Goal: Information Seeking & Learning: Learn about a topic

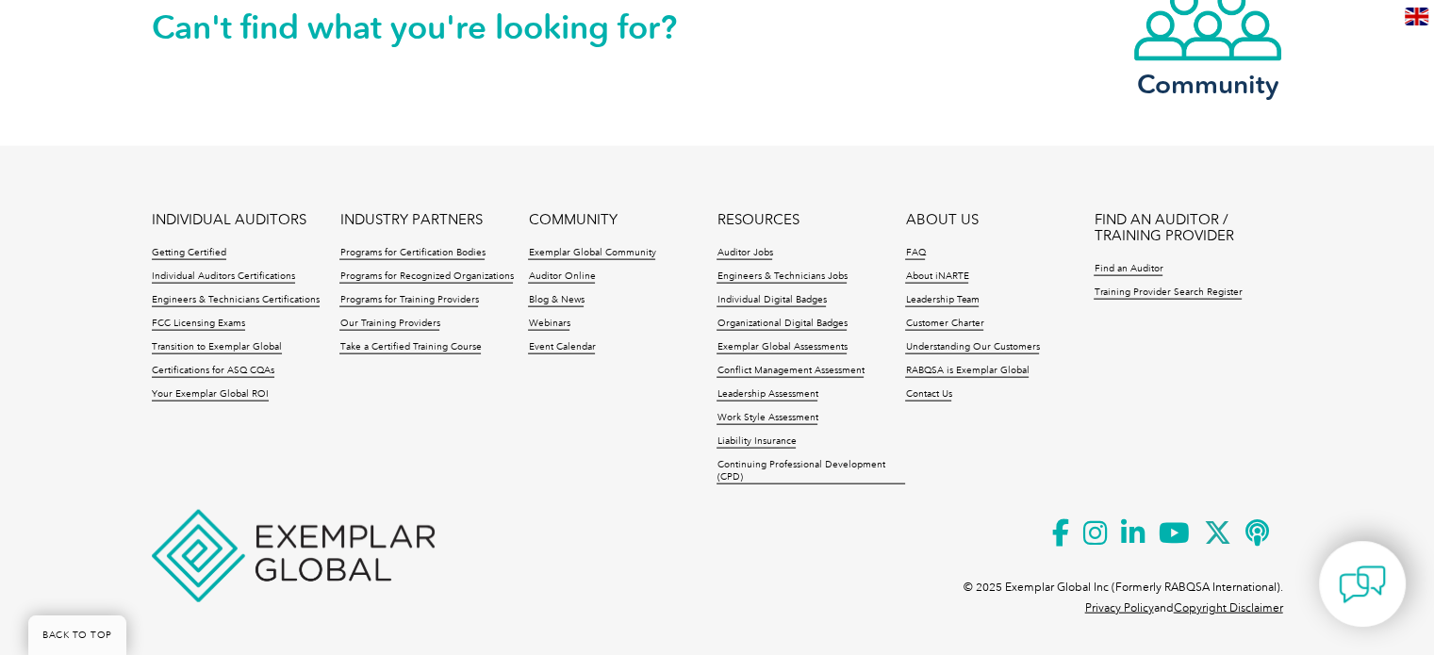
scroll to position [4206, 0]
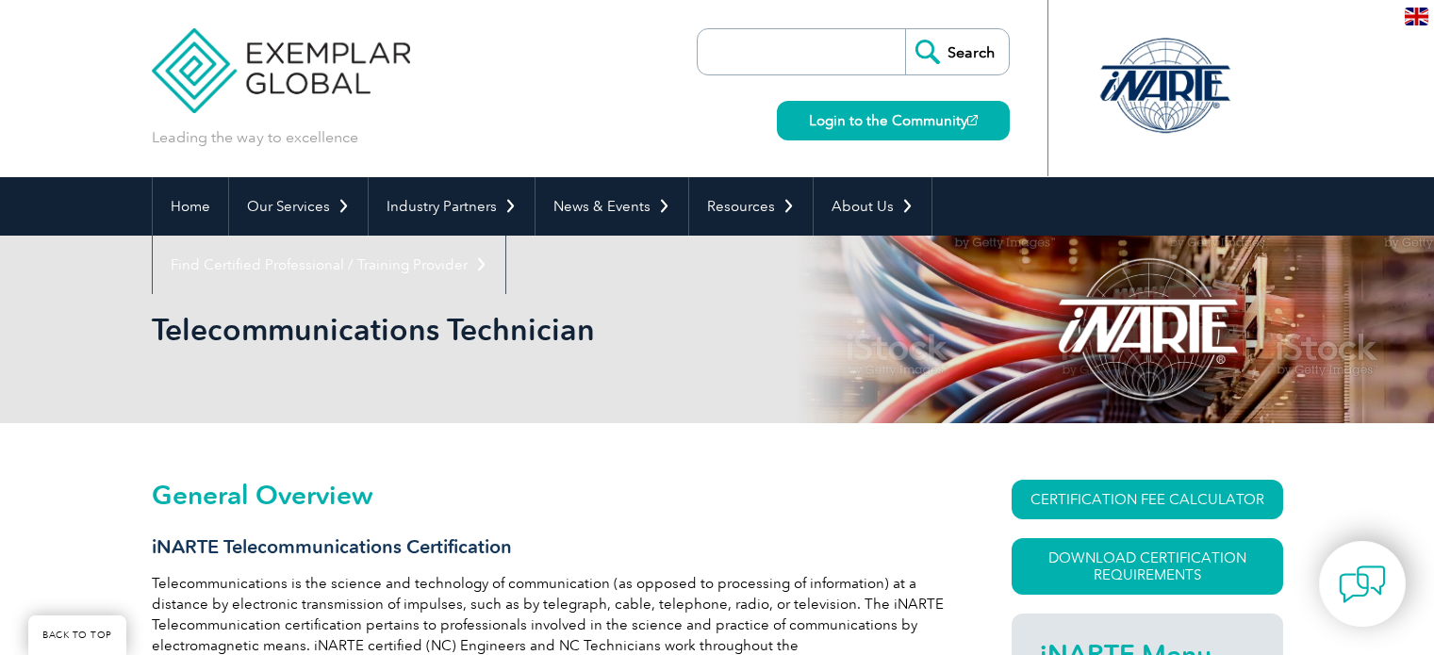
scroll to position [420, 0]
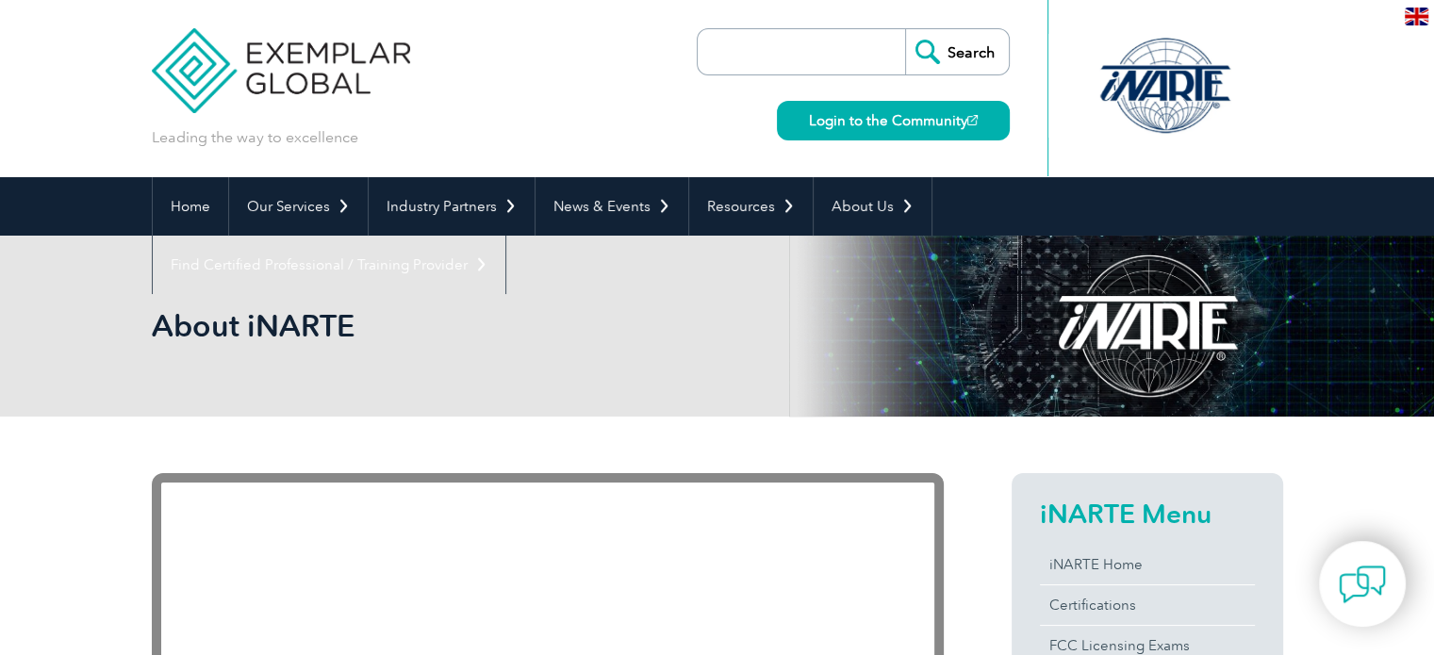
click at [1179, 82] on div at bounding box center [1165, 86] width 188 height 104
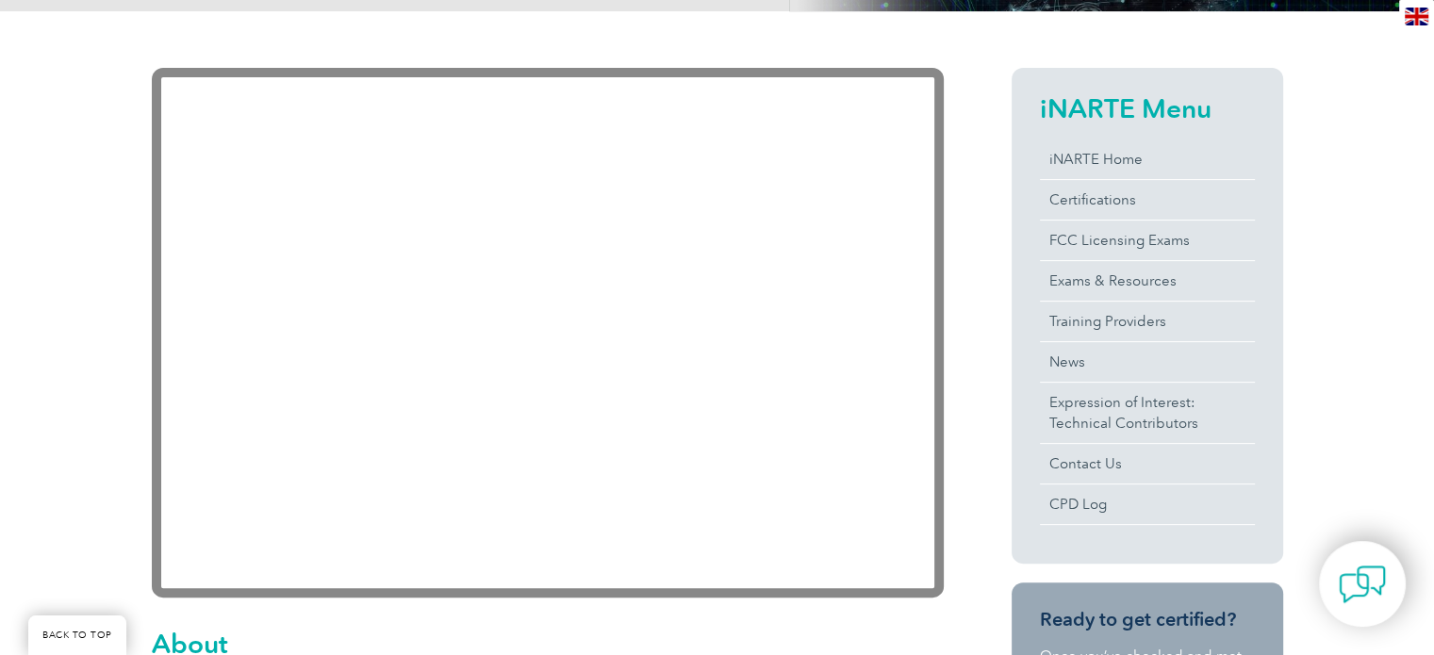
scroll to position [439, 0]
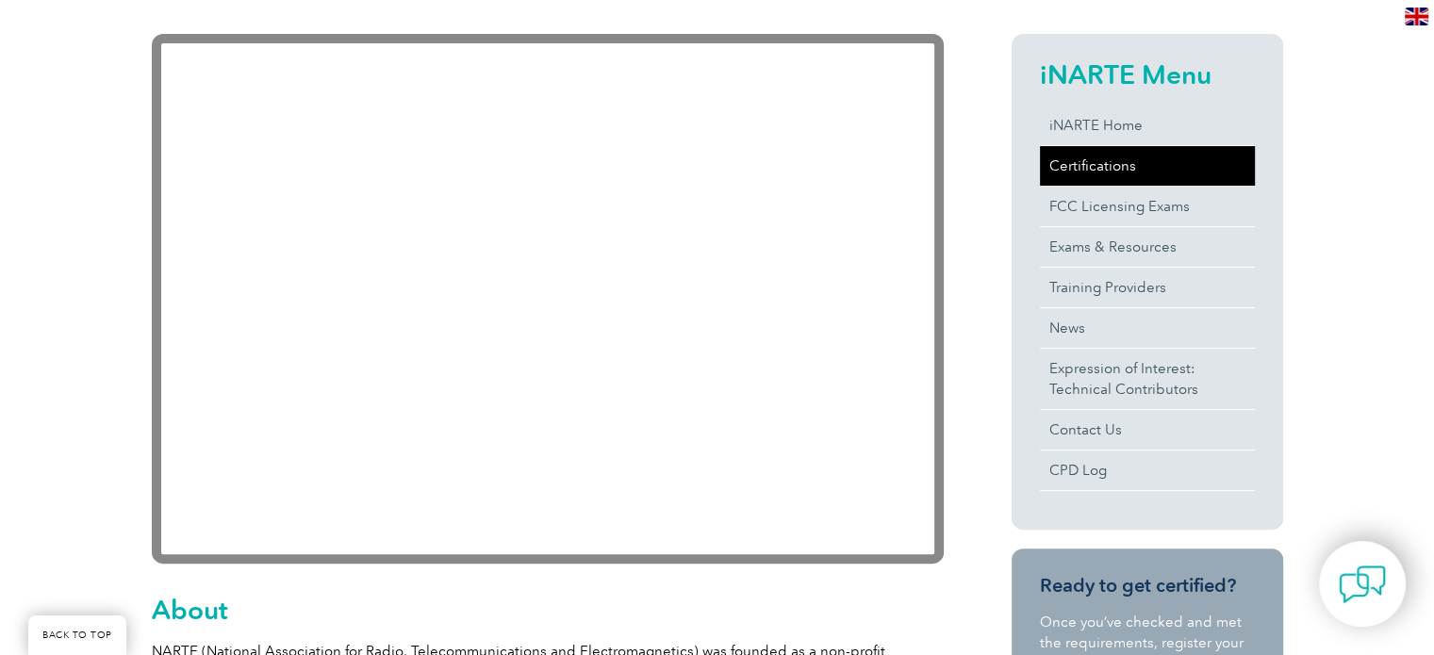
click at [1120, 158] on link "Certifications" at bounding box center [1147, 166] width 215 height 40
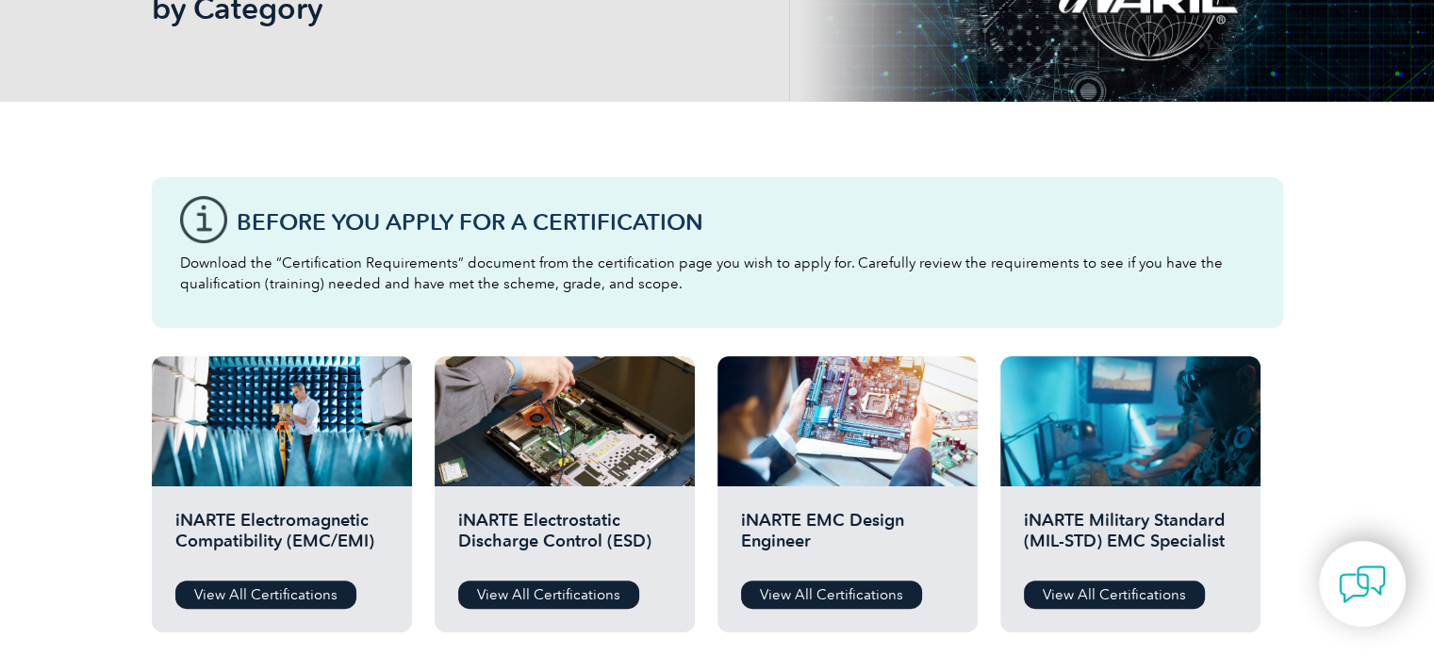
scroll to position [439, 0]
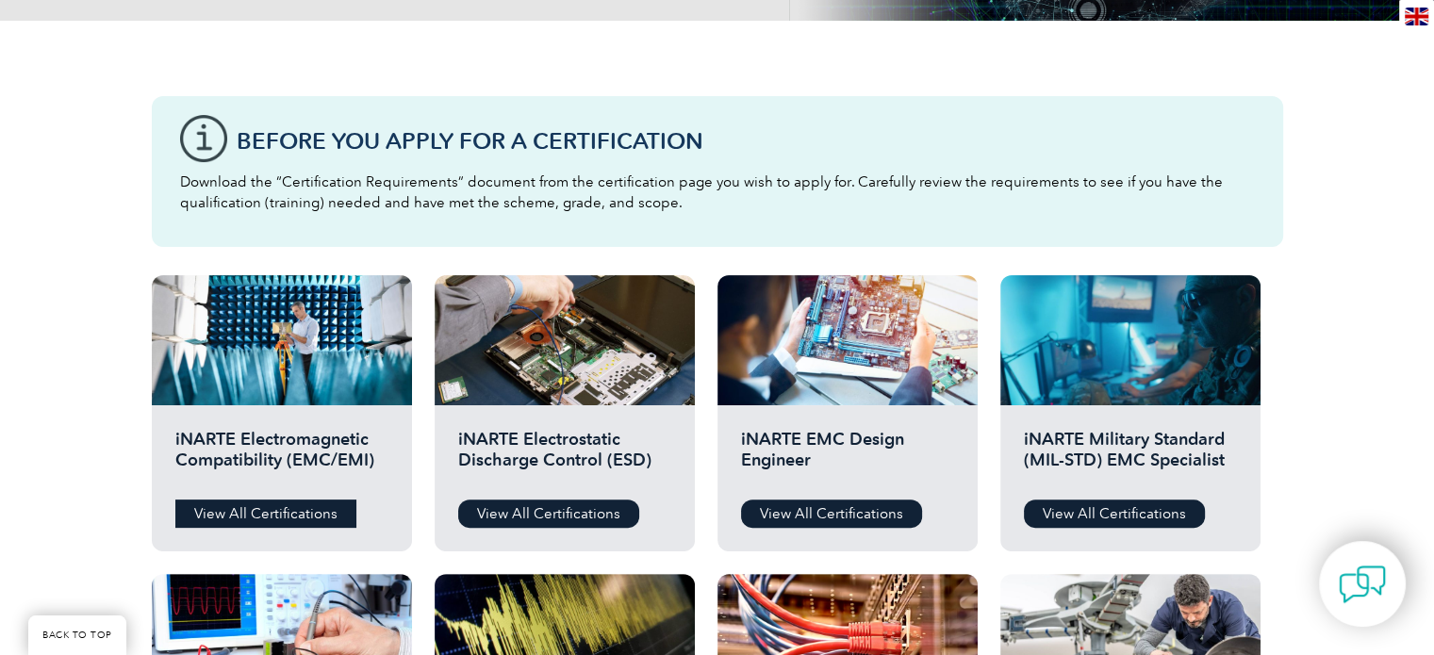
click at [256, 512] on link "View All Certifications" at bounding box center [265, 514] width 181 height 28
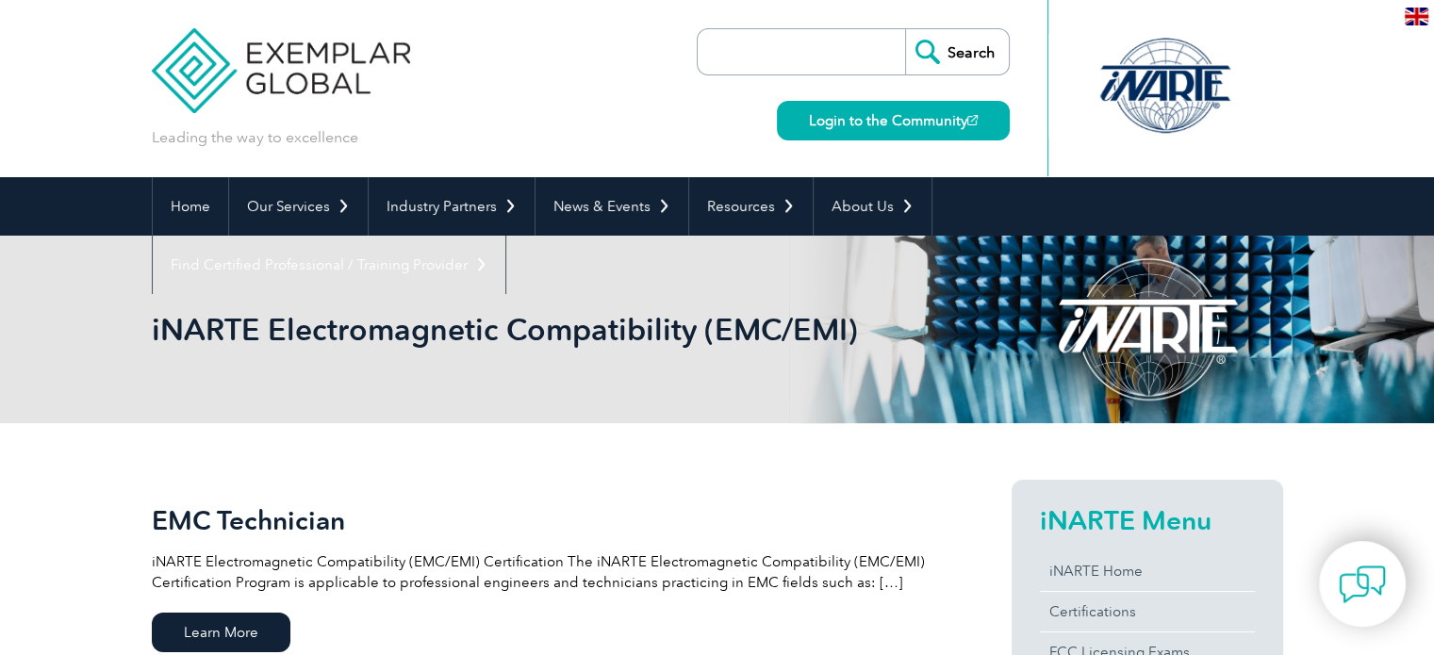
scroll to position [439, 0]
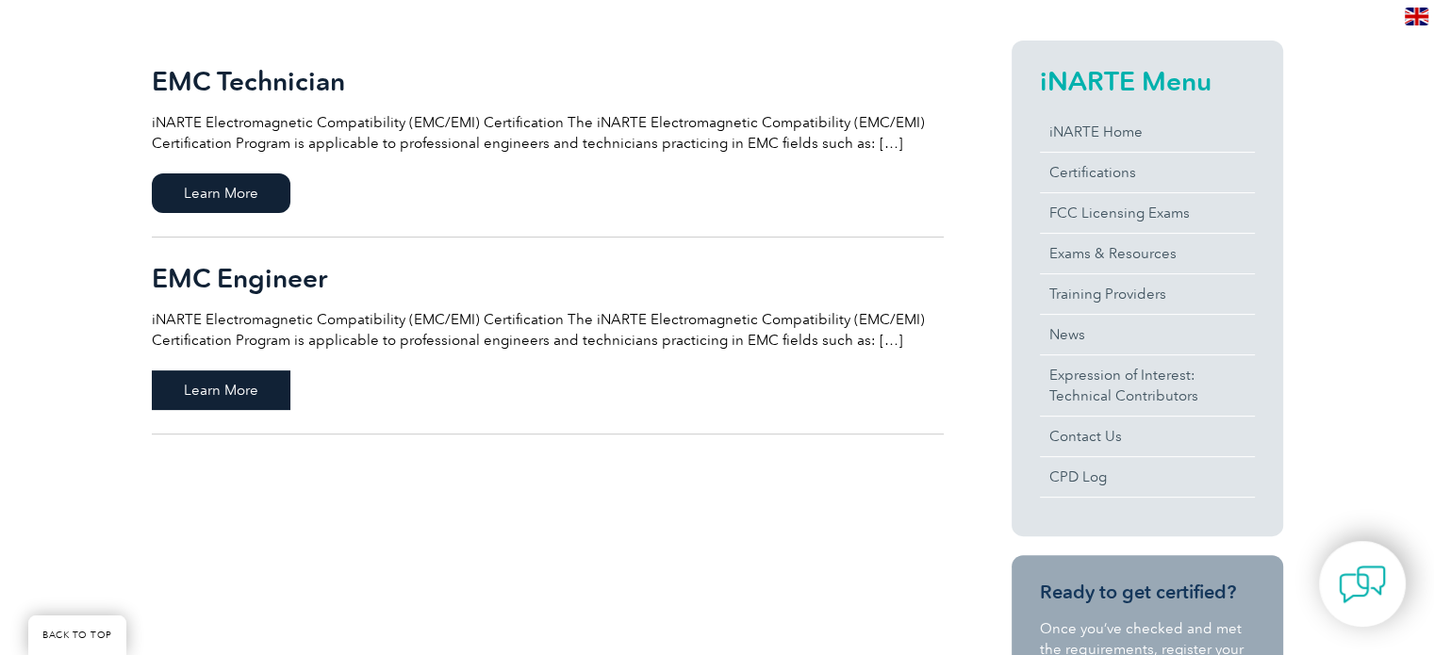
click at [235, 389] on span "Learn More" at bounding box center [221, 391] width 139 height 40
click at [254, 190] on span "Learn More" at bounding box center [221, 194] width 139 height 40
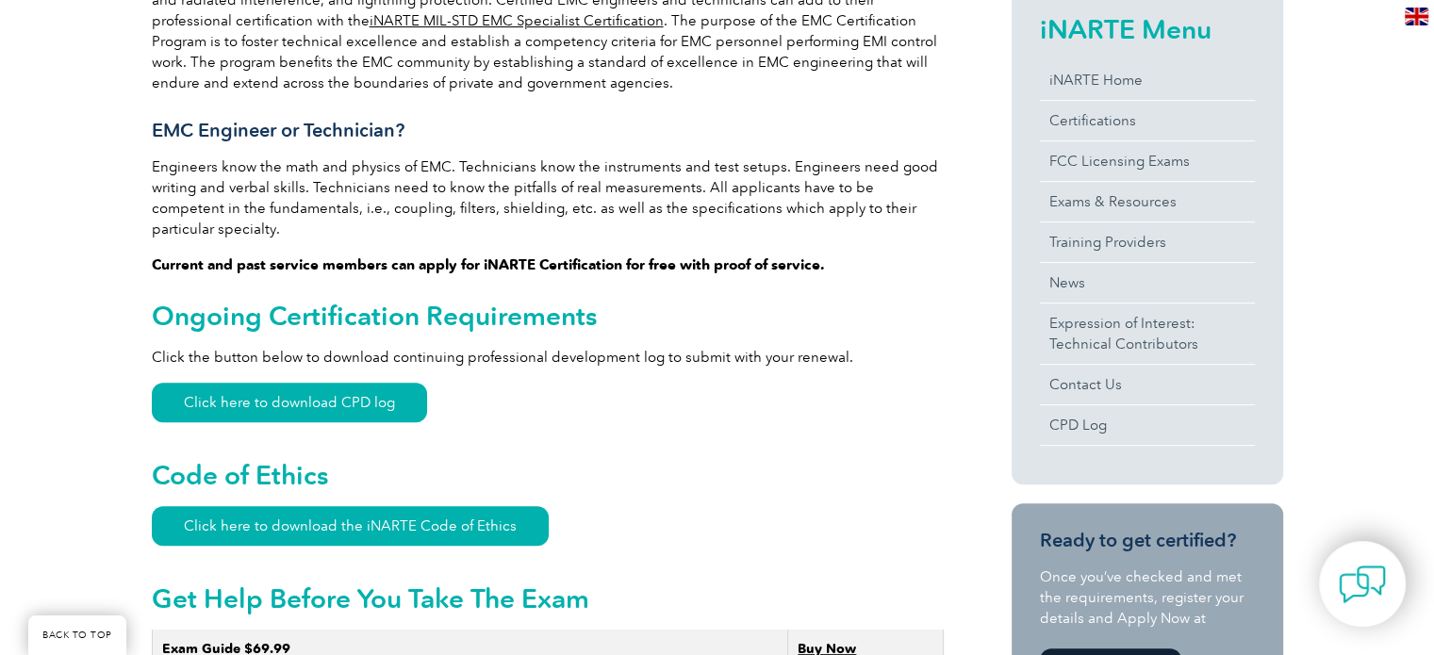
scroll to position [640, 0]
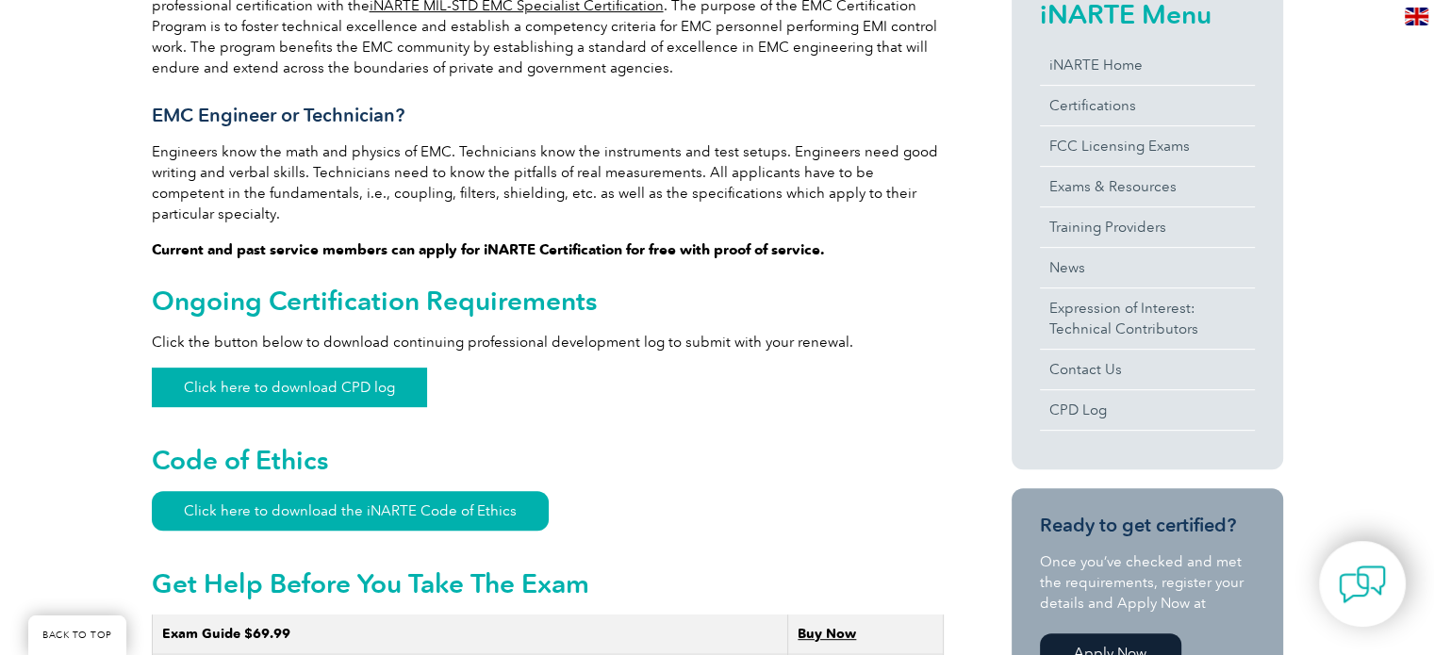
click at [386, 368] on link "Click here to download CPD log" at bounding box center [289, 388] width 275 height 40
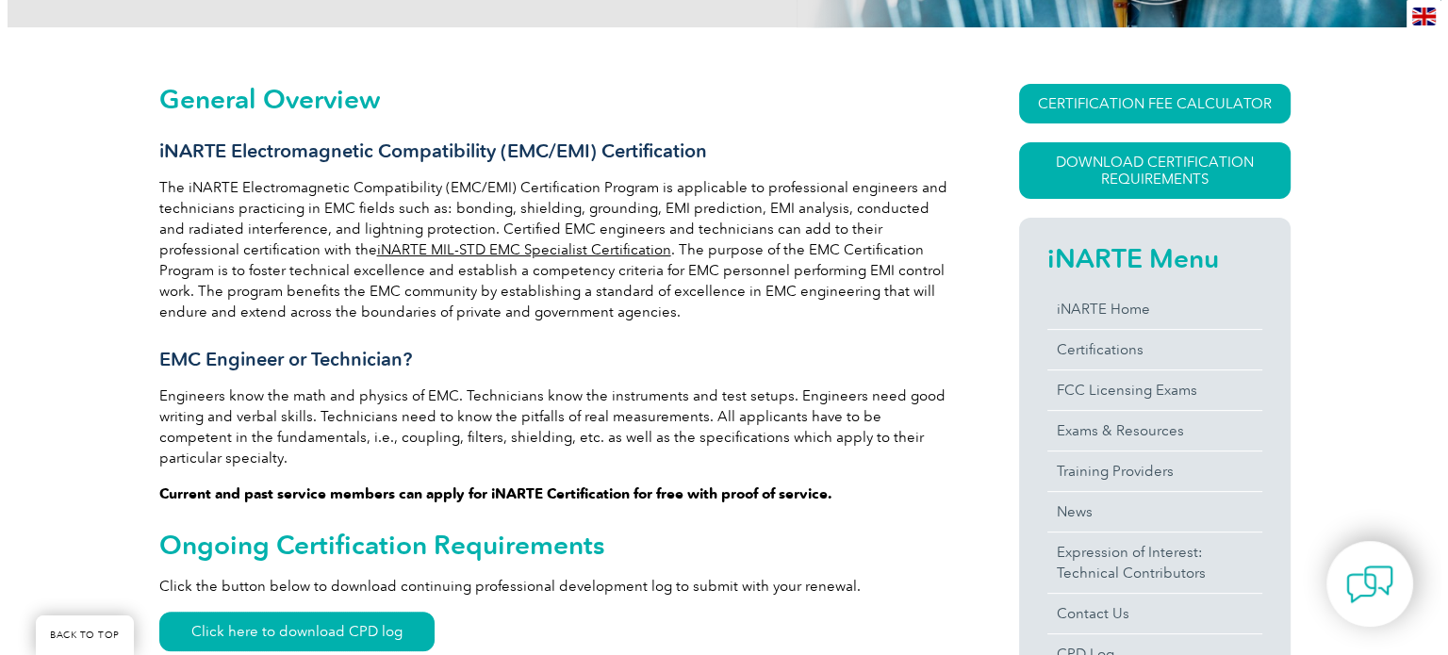
scroll to position [420, 0]
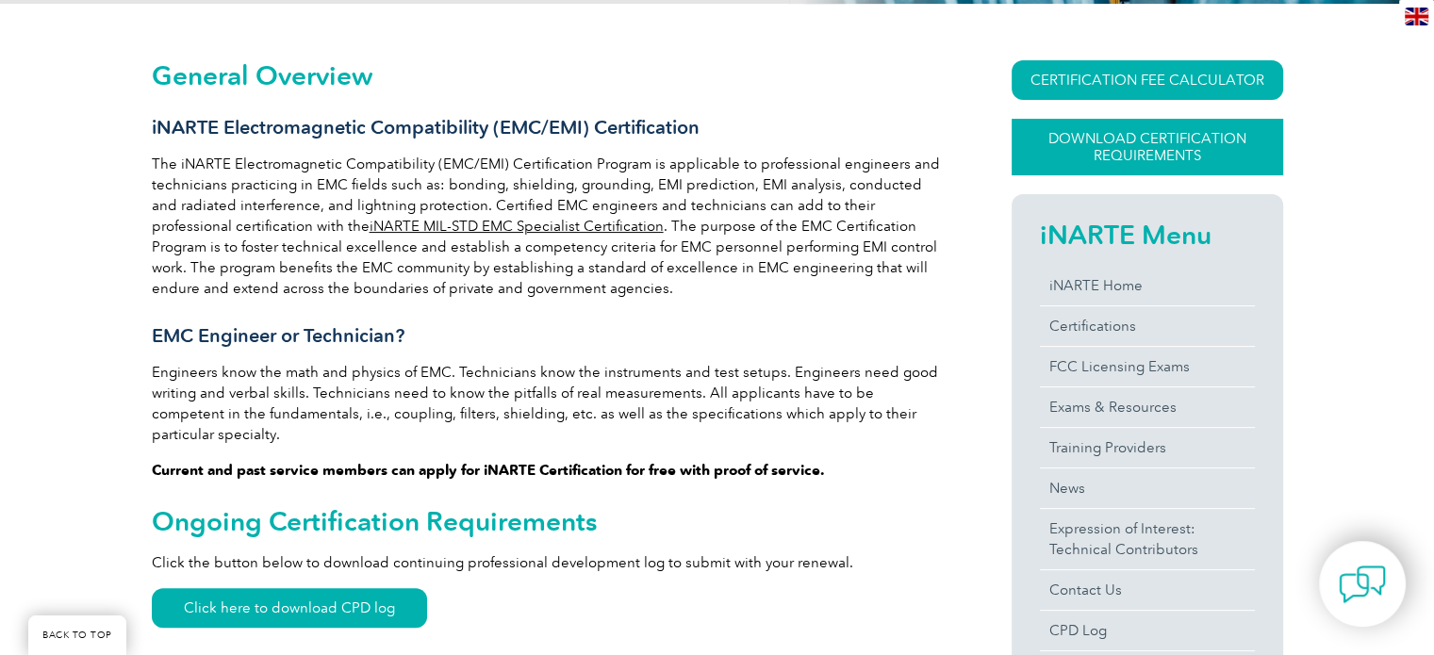
click at [1094, 159] on link "Download Certification Requirements" at bounding box center [1148, 147] width 272 height 57
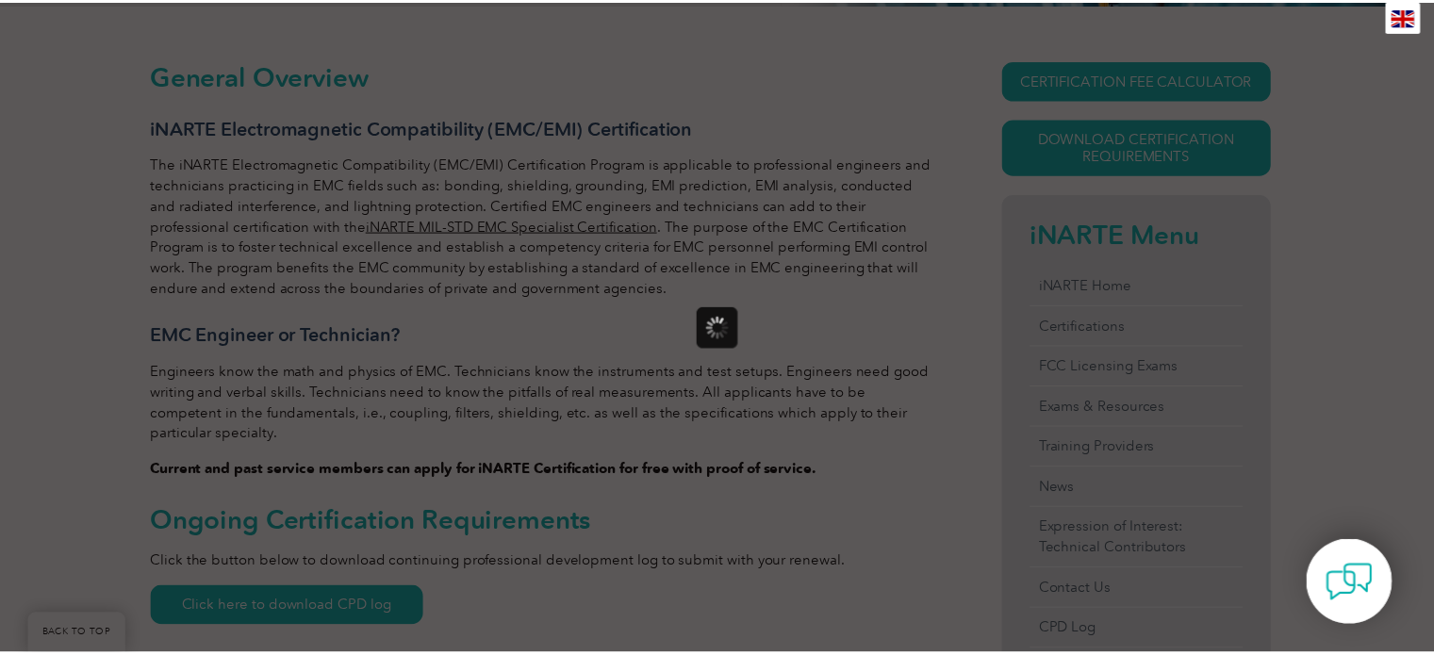
scroll to position [0, 0]
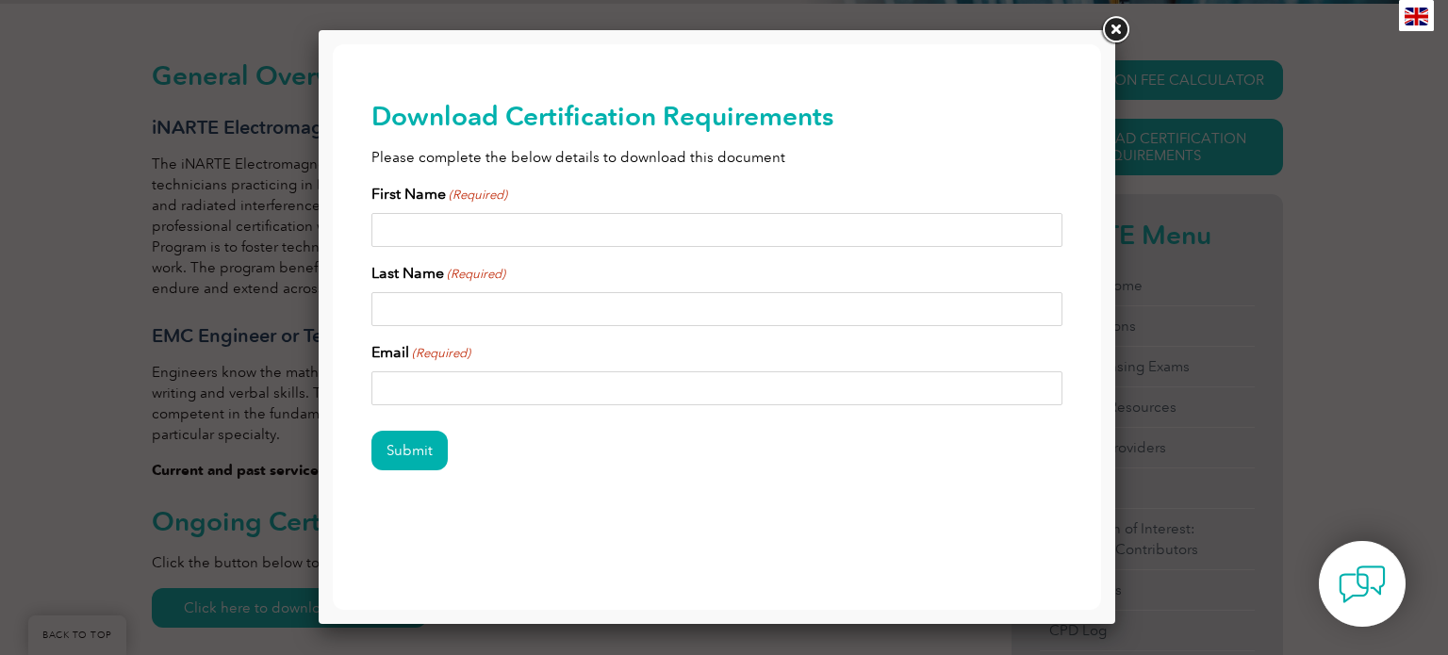
click at [1115, 33] on link at bounding box center [1116, 30] width 34 height 34
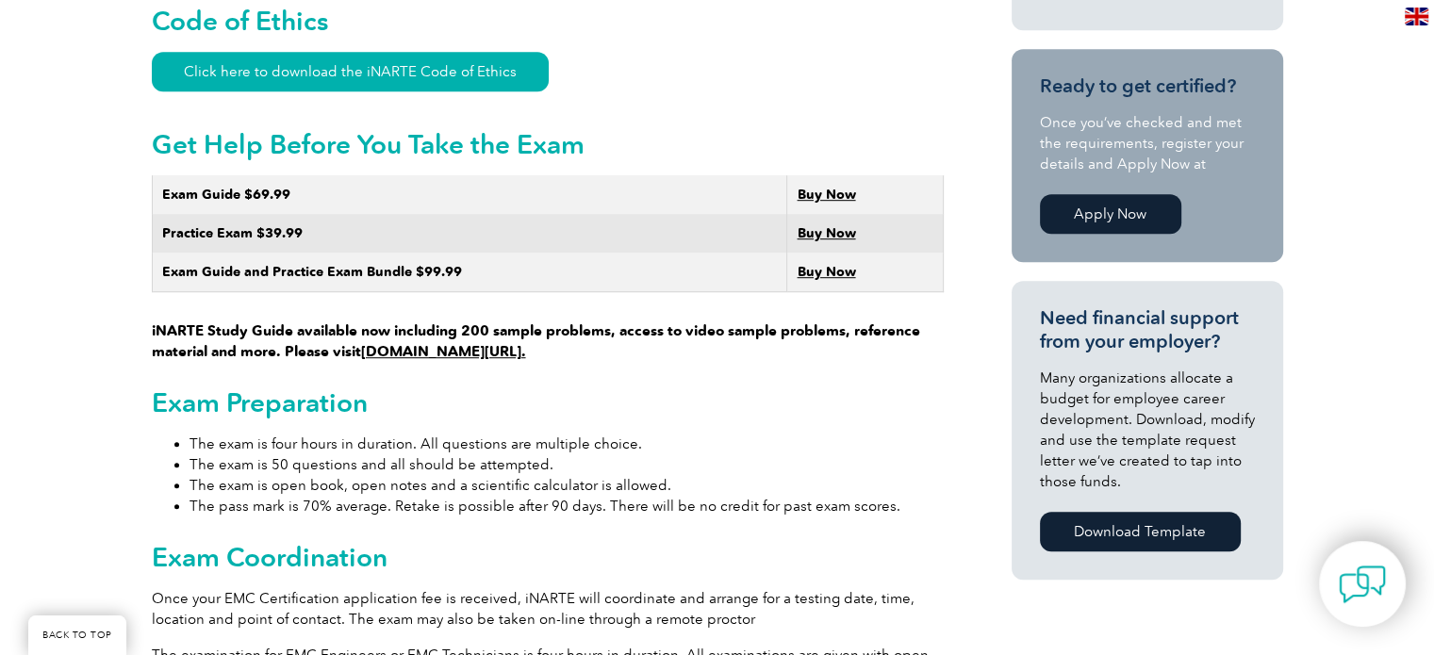
scroll to position [640, 0]
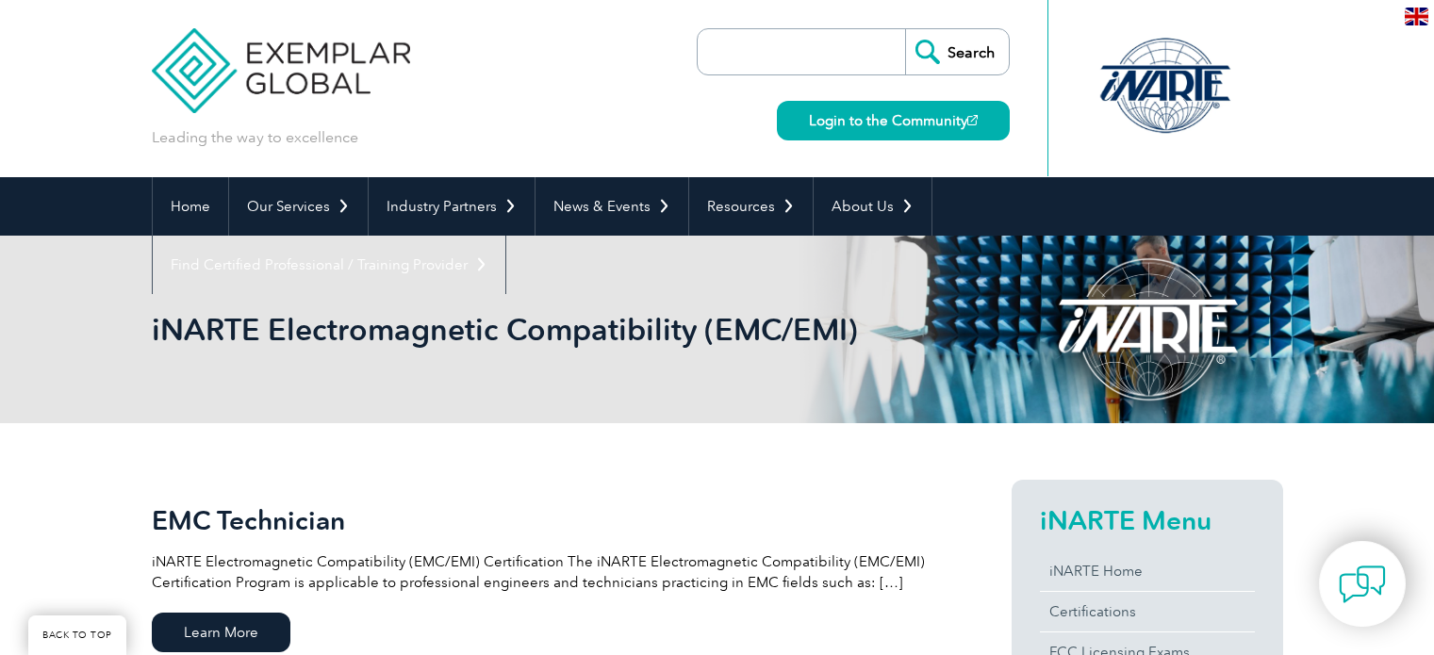
scroll to position [439, 0]
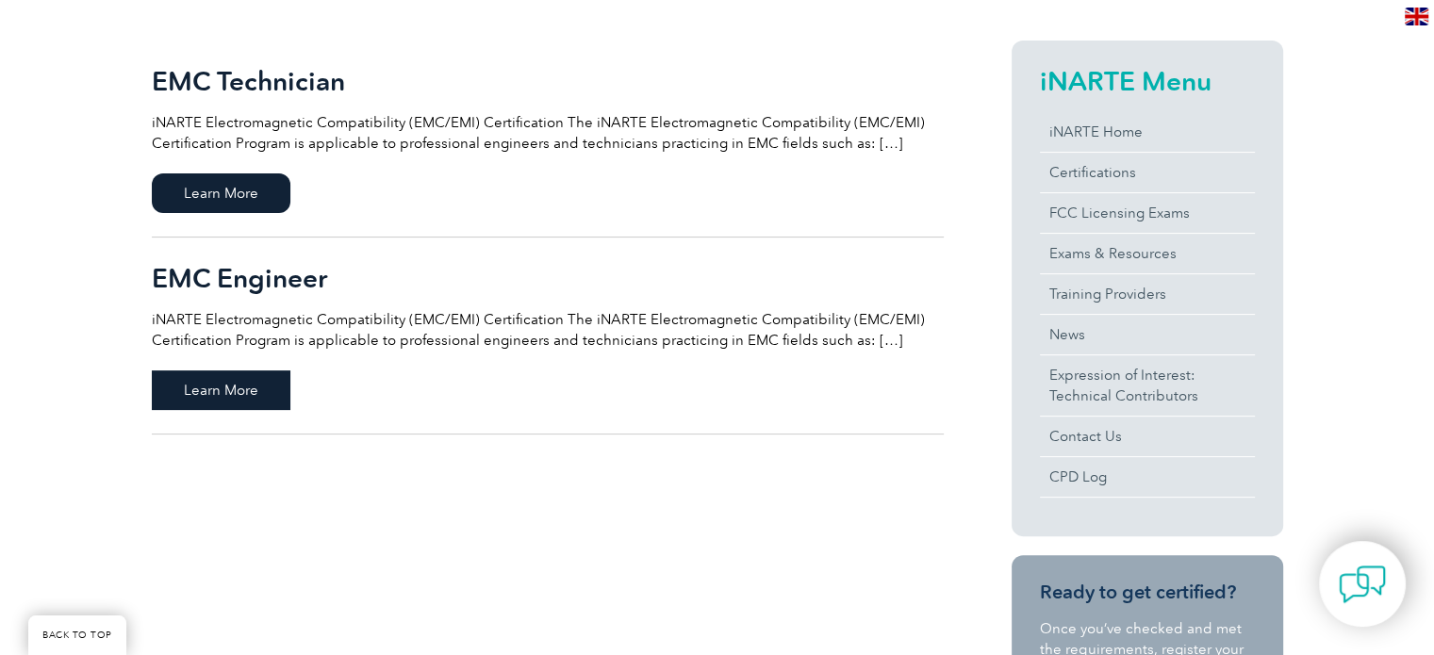
click at [256, 377] on span "Learn More" at bounding box center [221, 391] width 139 height 40
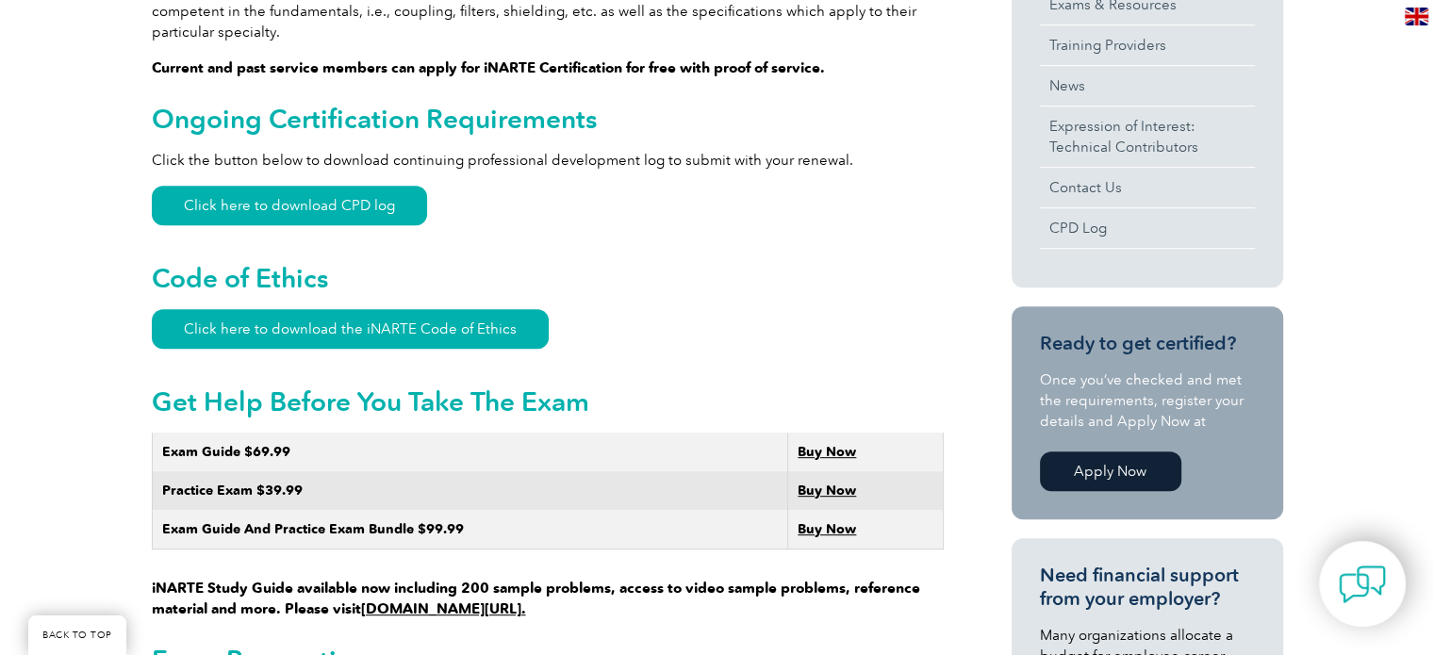
scroll to position [604, 0]
